Goal: Communication & Community: Answer question/provide support

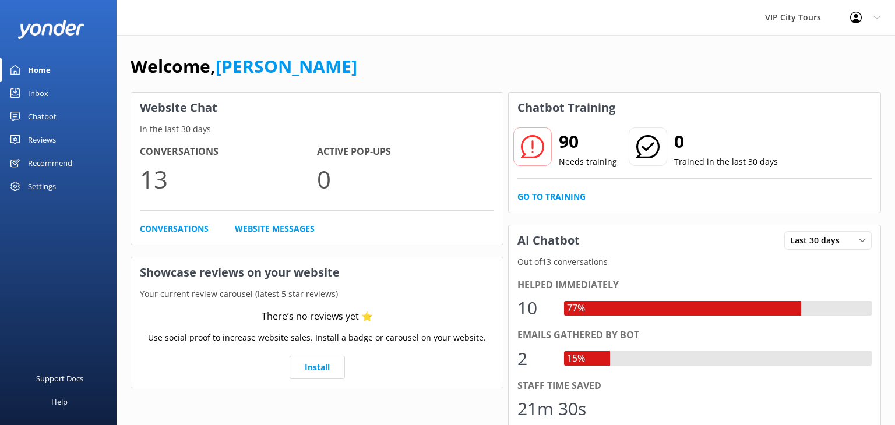
click at [47, 93] on div "Inbox" at bounding box center [38, 93] width 20 height 23
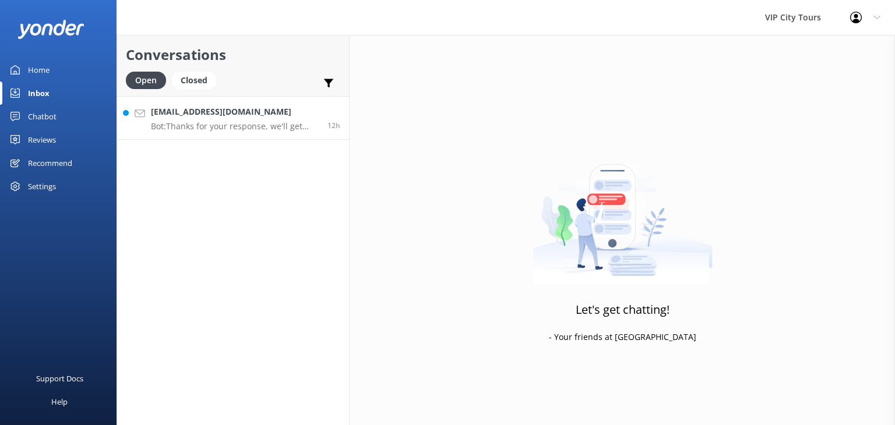
click at [254, 118] on div "lilian341@hotmail.com Bot: Thanks for your response, we'll get back to you as s…" at bounding box center [235, 117] width 168 height 25
